Goal: Task Accomplishment & Management: Manage account settings

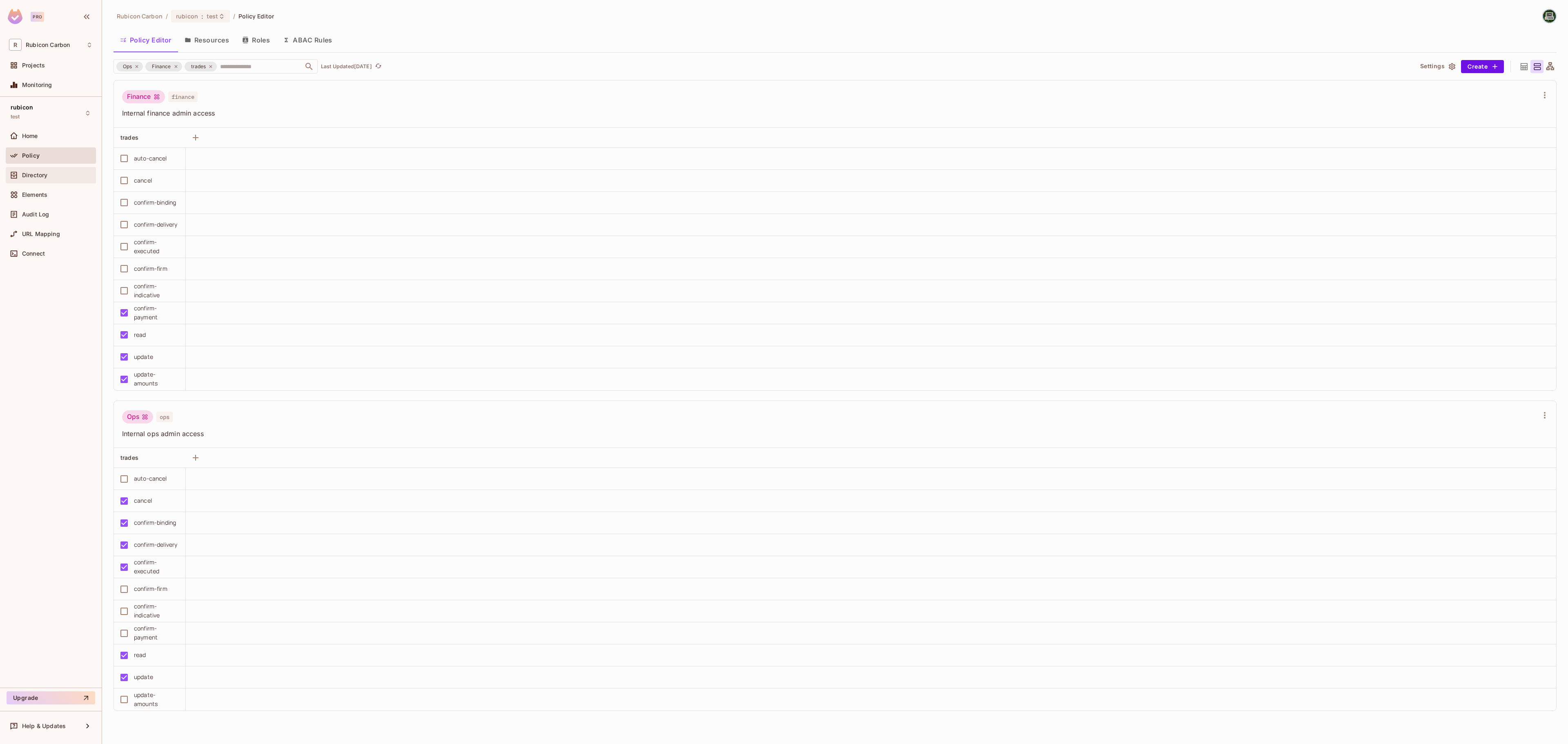
click at [29, 175] on span "Directory" at bounding box center [35, 175] width 26 height 7
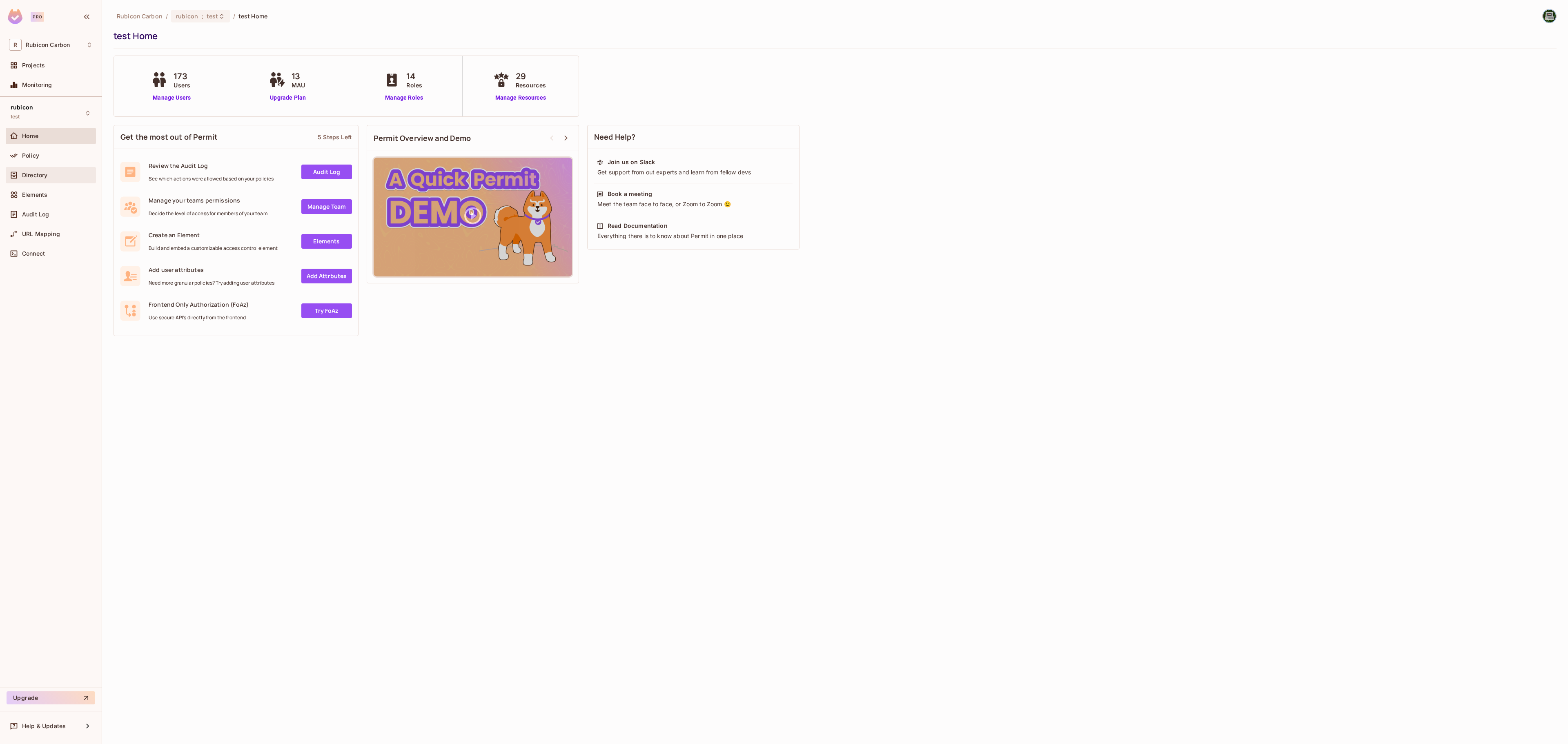
click at [12, 172] on icon at bounding box center [13, 175] width 8 height 8
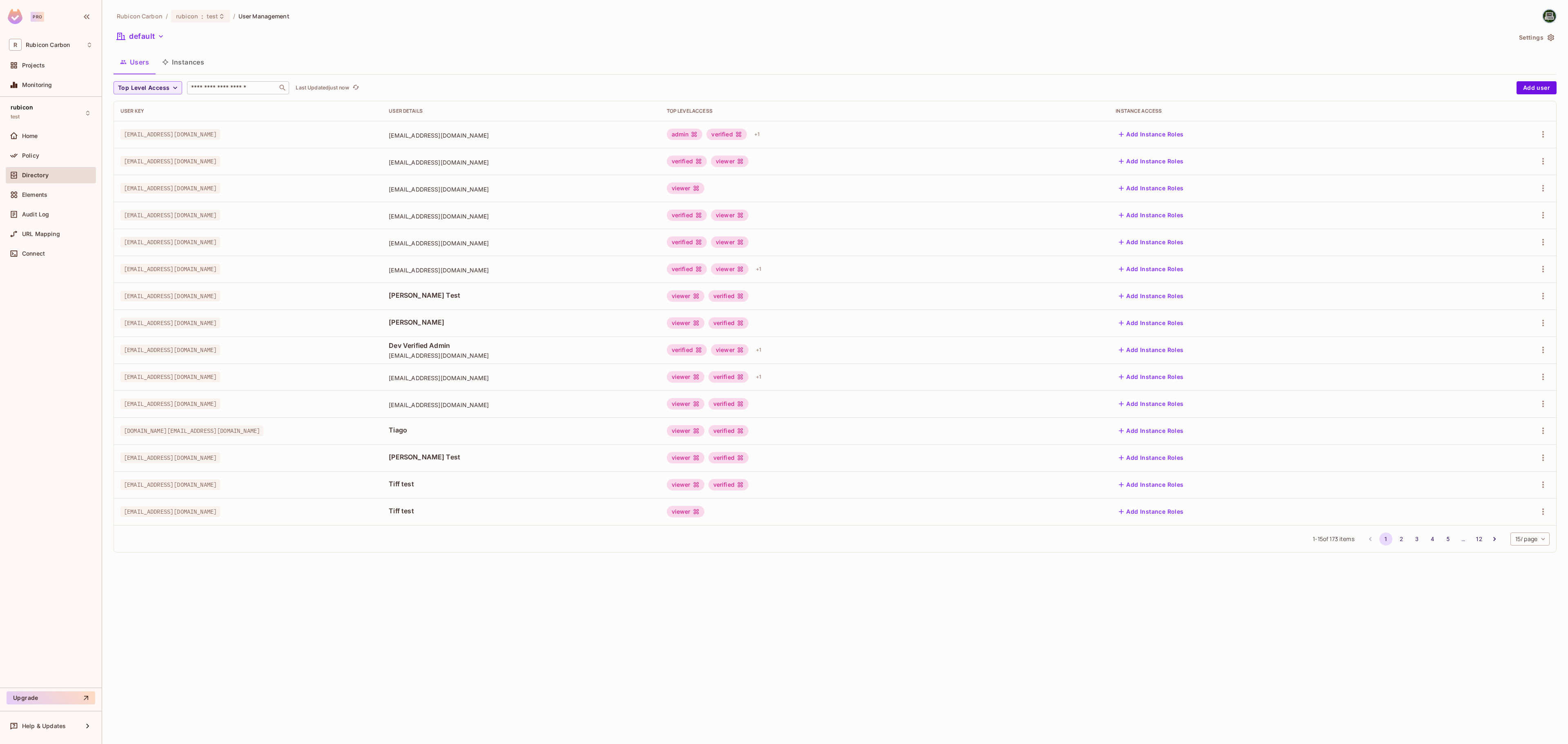
click at [229, 83] on div "​" at bounding box center [238, 87] width 102 height 13
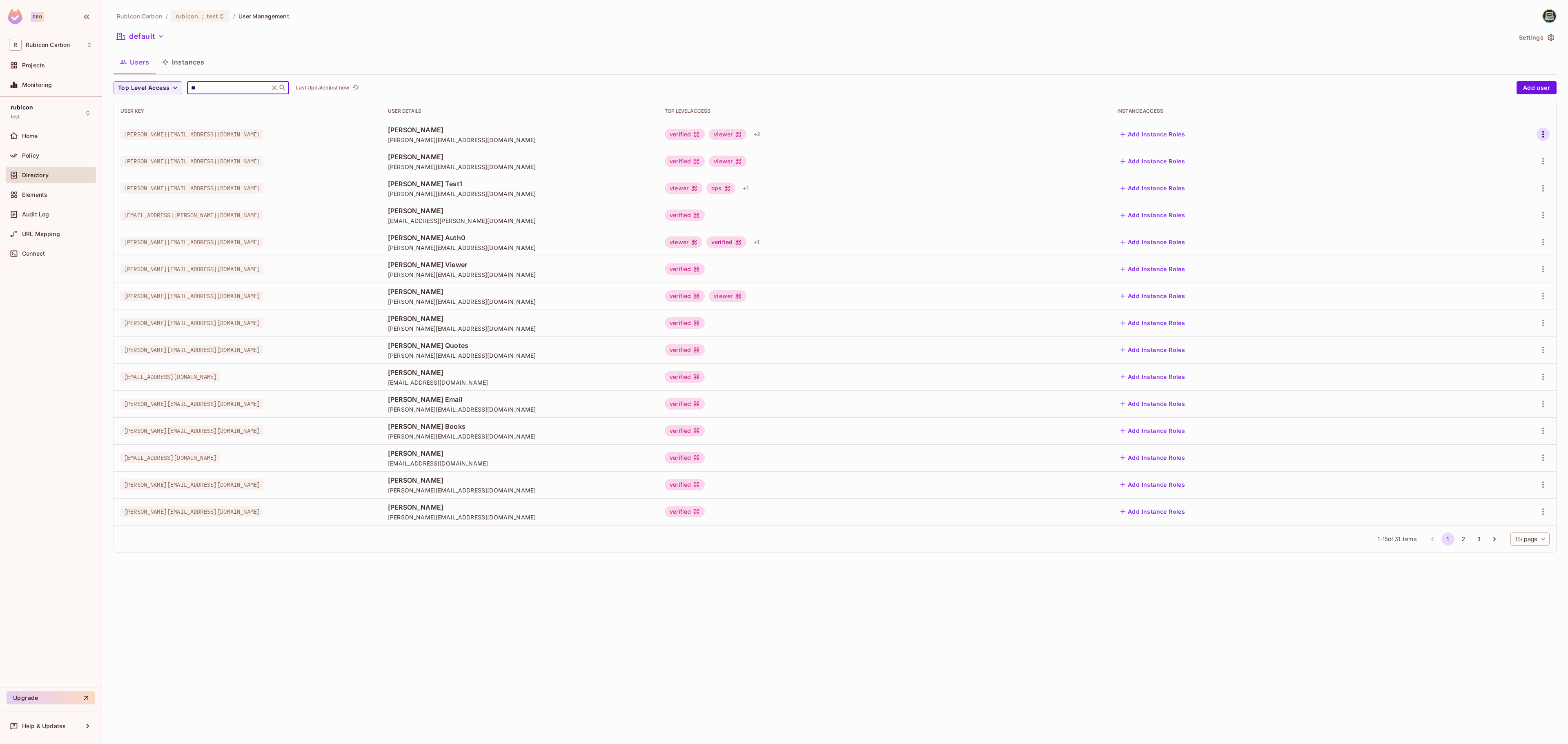
type input "**"
click at [1542, 134] on icon "button" at bounding box center [1543, 135] width 10 height 10
click at [1501, 155] on div "Edit" at bounding box center [1500, 153] width 11 height 8
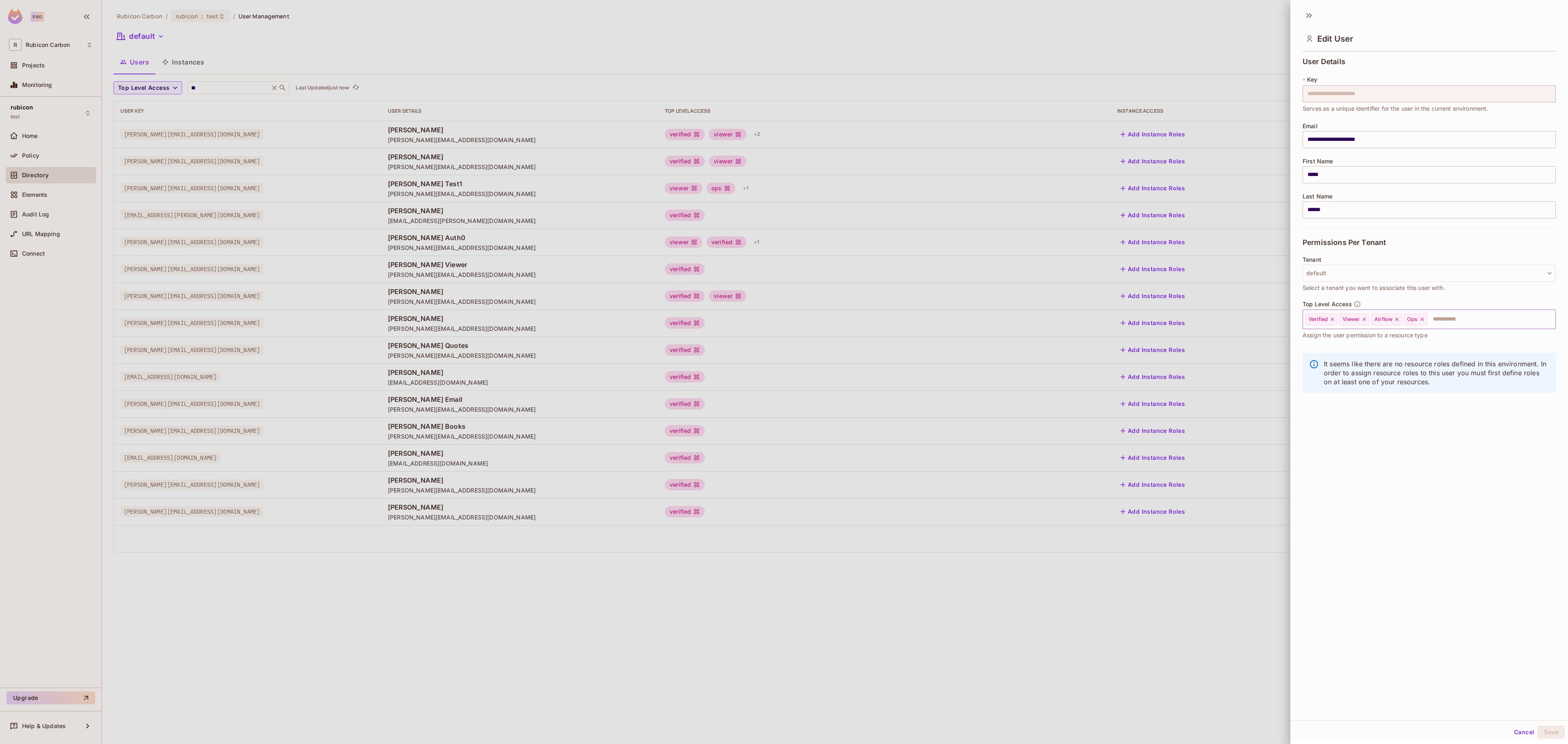
click at [1424, 317] on icon at bounding box center [1422, 319] width 5 height 5
click at [1427, 318] on input "text" at bounding box center [1471, 319] width 137 height 16
click at [1403, 387] on li "Finance" at bounding box center [1417, 385] width 229 height 15
click at [1538, 729] on button "Save" at bounding box center [1551, 732] width 27 height 13
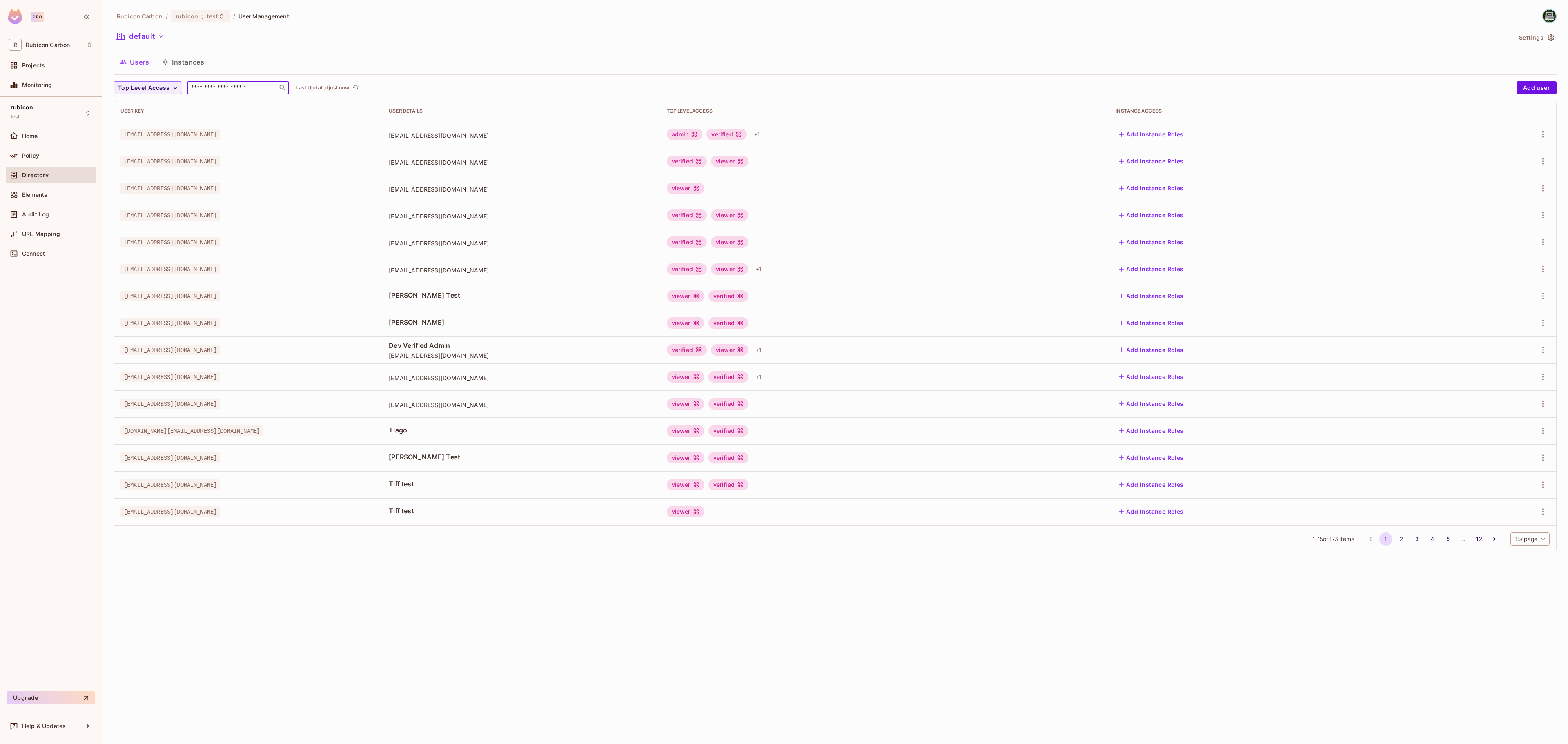
click at [218, 88] on input "text" at bounding box center [232, 88] width 86 height 8
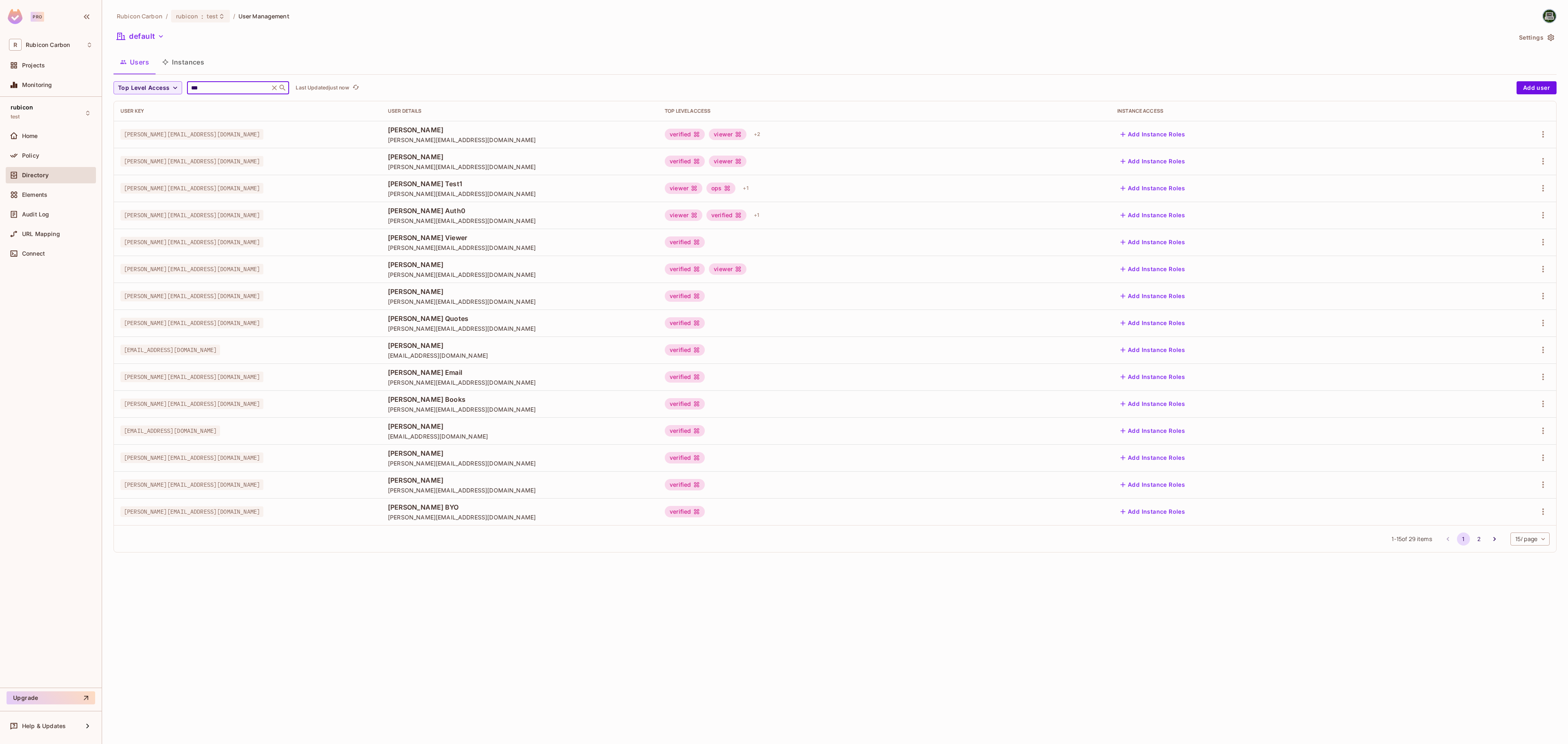
type input "***"
click at [1551, 136] on td at bounding box center [1503, 135] width 105 height 27
click at [1546, 133] on icon "button" at bounding box center [1543, 135] width 10 height 10
click at [1525, 149] on li "Edit" at bounding box center [1507, 154] width 72 height 18
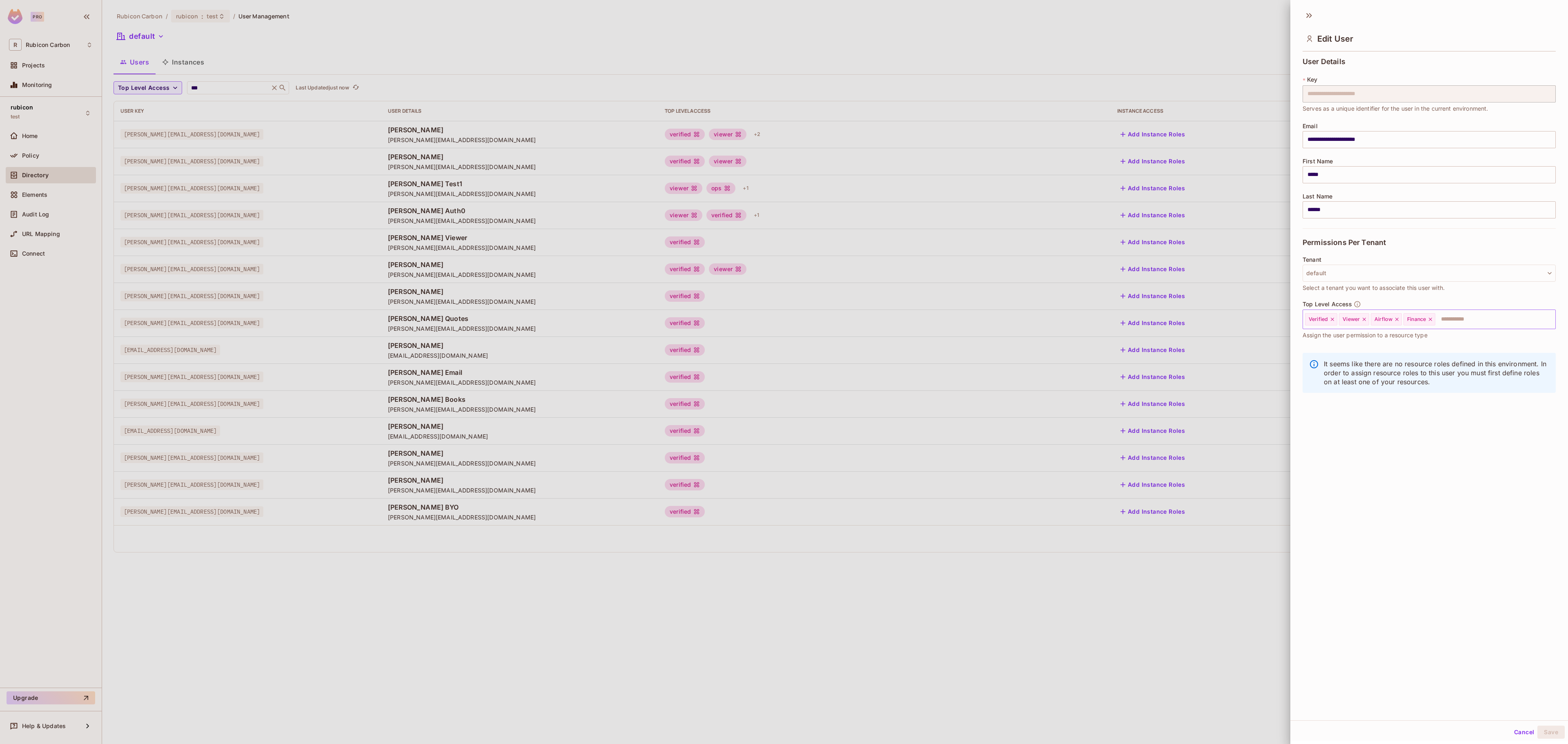
click at [1432, 320] on icon at bounding box center [1430, 319] width 3 height 3
click at [1433, 320] on input "text" at bounding box center [1471, 319] width 137 height 16
click at [1393, 404] on li "Ops" at bounding box center [1417, 399] width 229 height 15
click at [1538, 732] on button "Save" at bounding box center [1551, 732] width 27 height 13
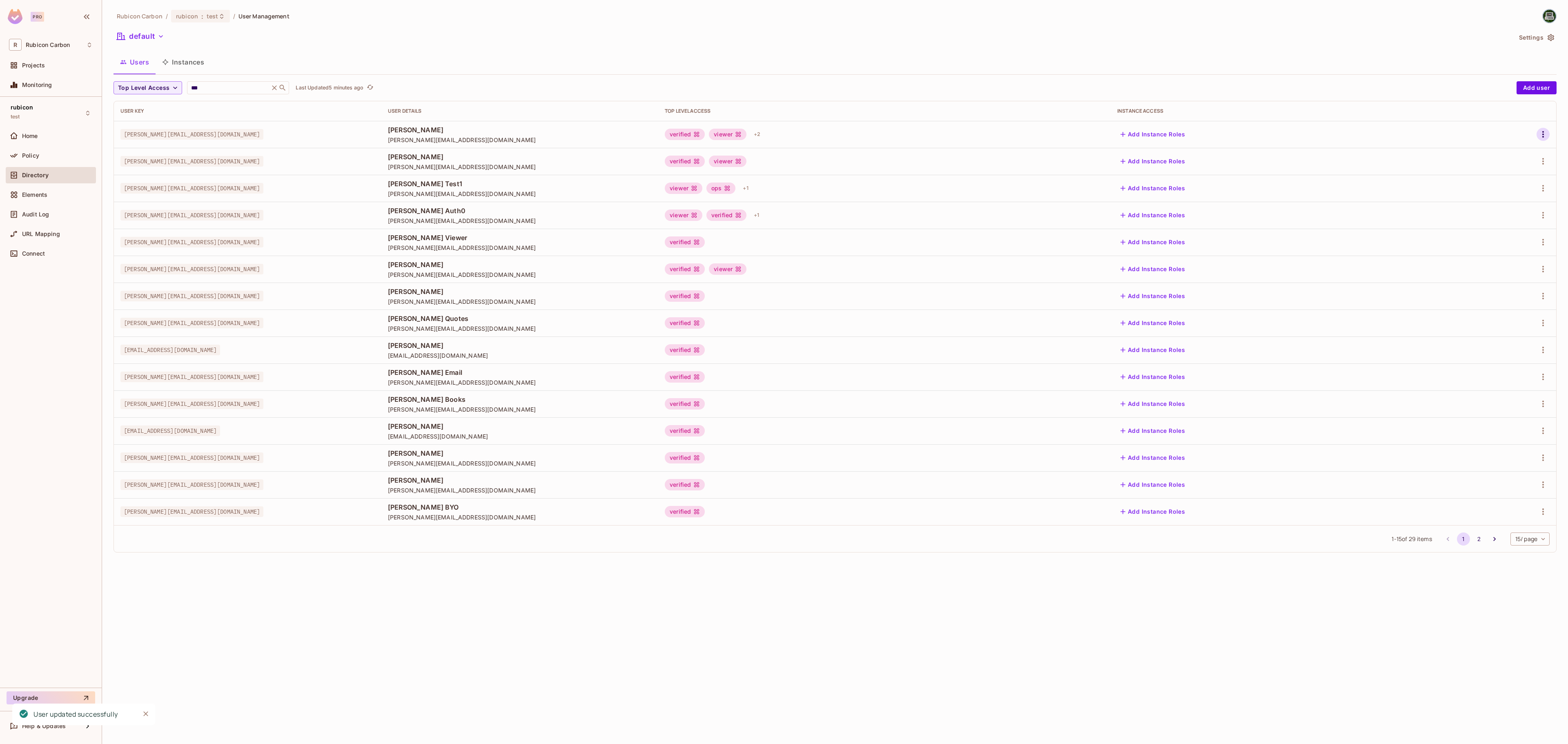
click at [1538, 135] on icon "button" at bounding box center [1543, 135] width 10 height 10
click at [1525, 147] on li "Edit" at bounding box center [1507, 154] width 72 height 18
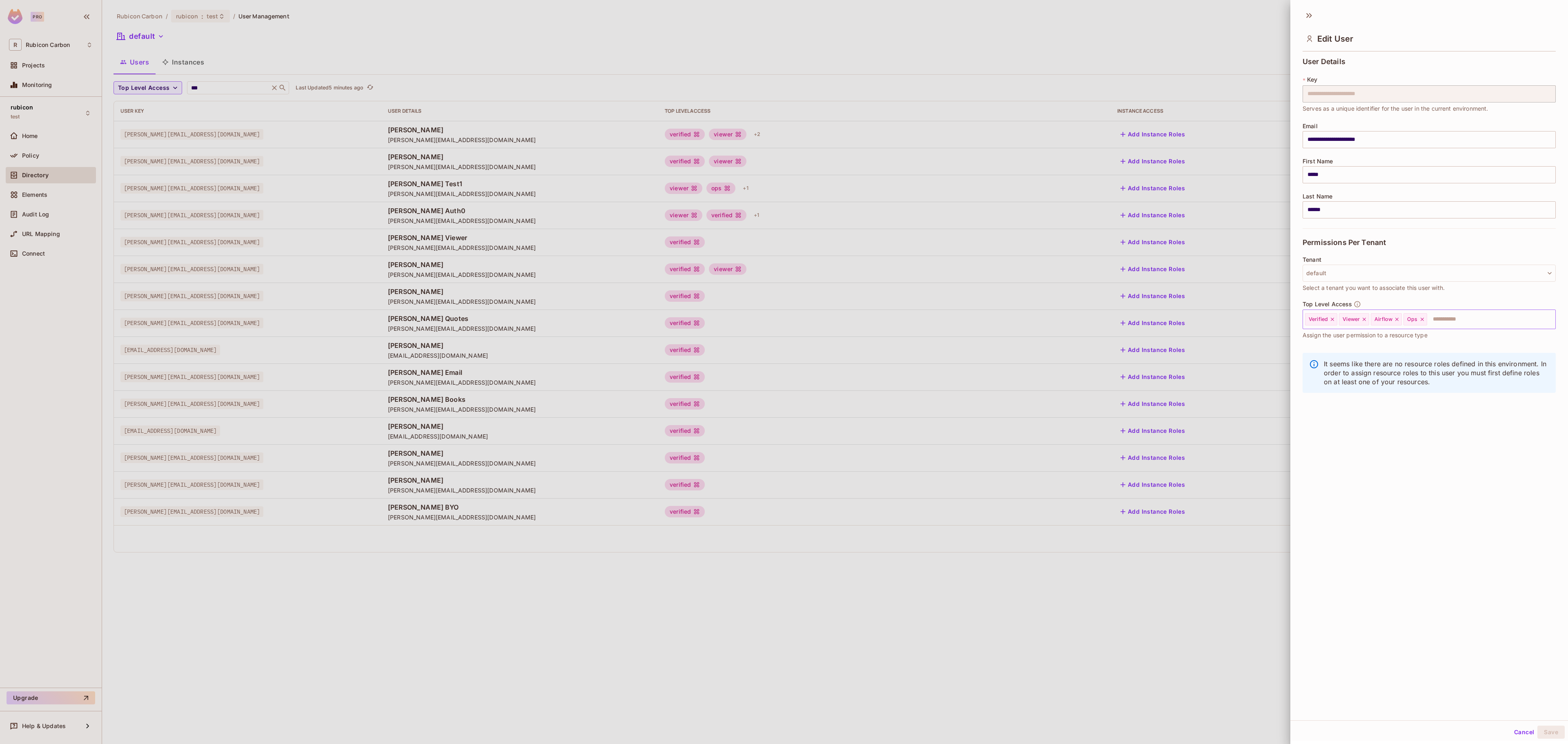
click at [1427, 320] on div "Ops" at bounding box center [1415, 320] width 23 height 12
click at [1425, 318] on icon at bounding box center [1422, 319] width 5 height 5
click at [1426, 318] on input "text" at bounding box center [1471, 319] width 137 height 16
click at [1377, 461] on li "Trader" at bounding box center [1417, 458] width 229 height 15
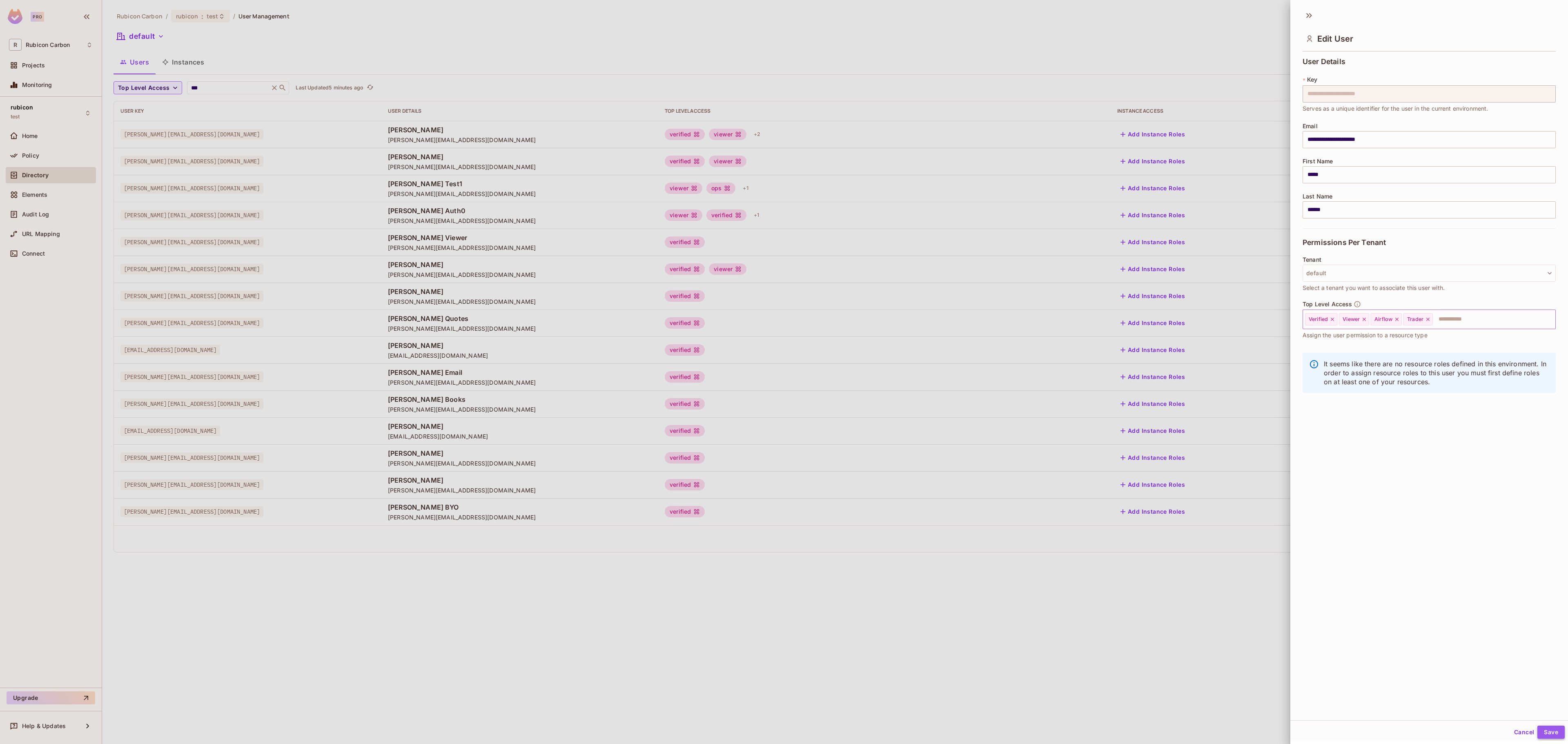
click at [1538, 732] on button "Save" at bounding box center [1551, 732] width 27 height 13
